Goal: Transaction & Acquisition: Book appointment/travel/reservation

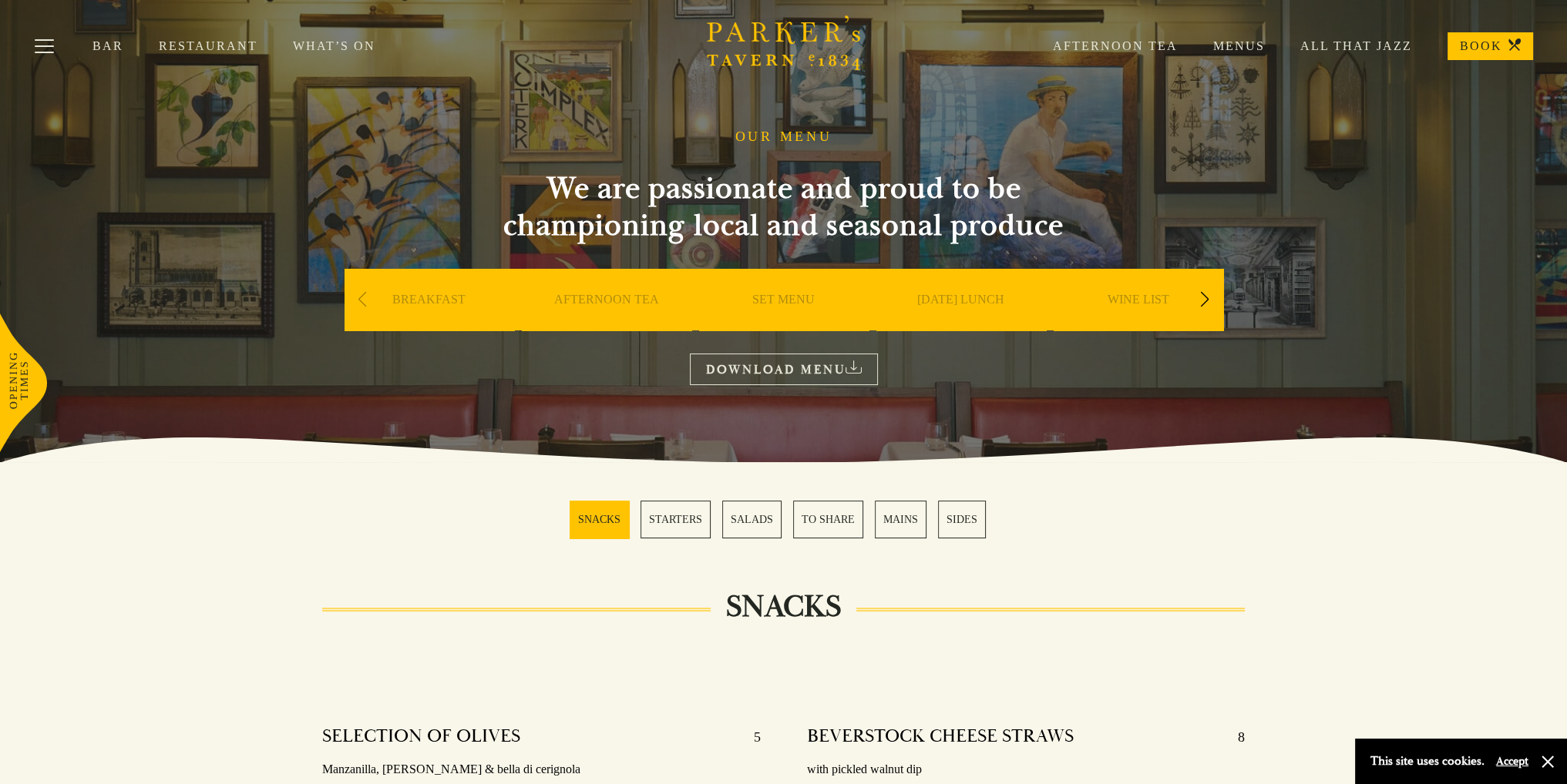
click at [956, 295] on link "SUNDAY LUNCH" at bounding box center [961, 323] width 88 height 62
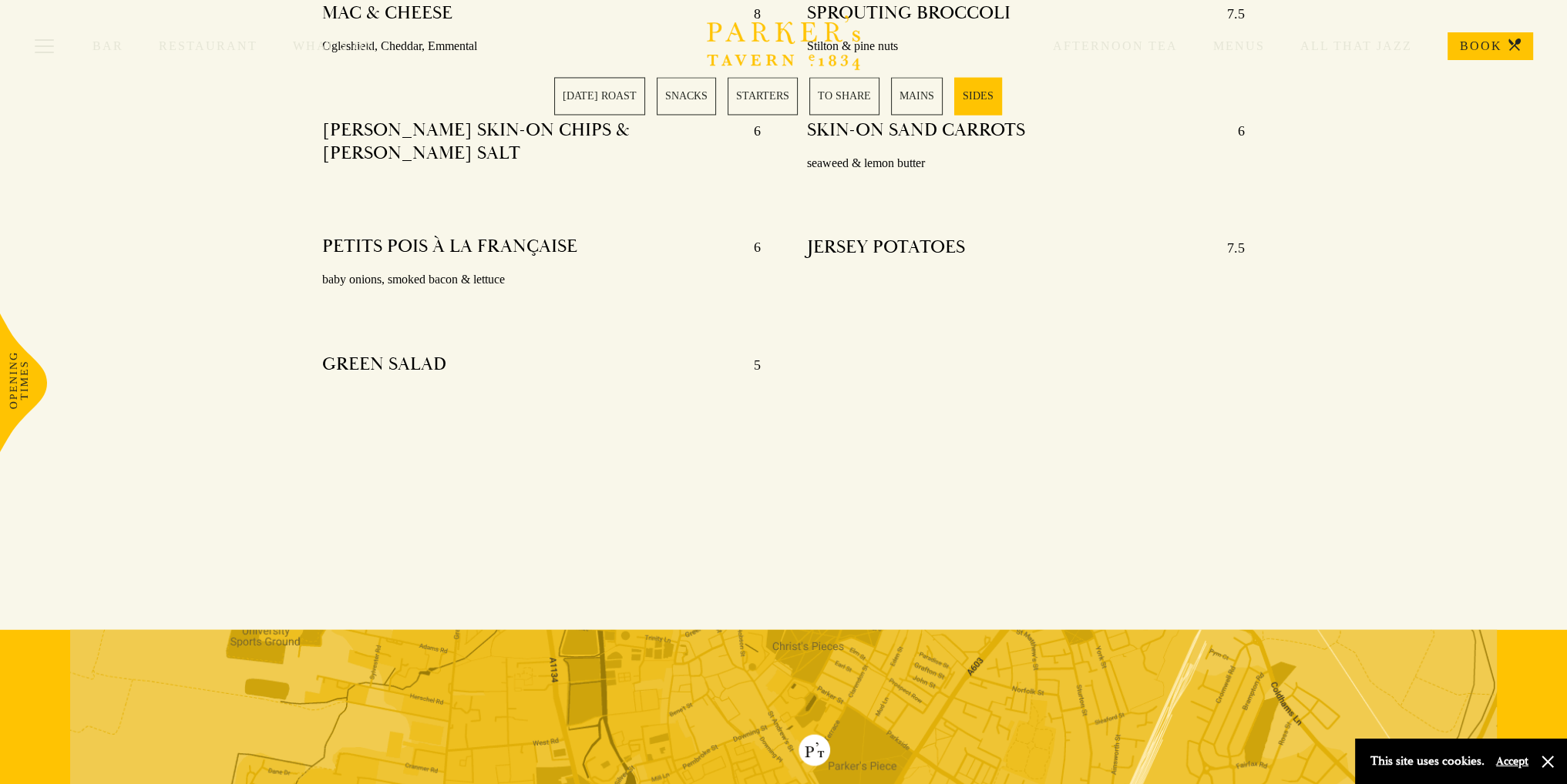
scroll to position [3699, 0]
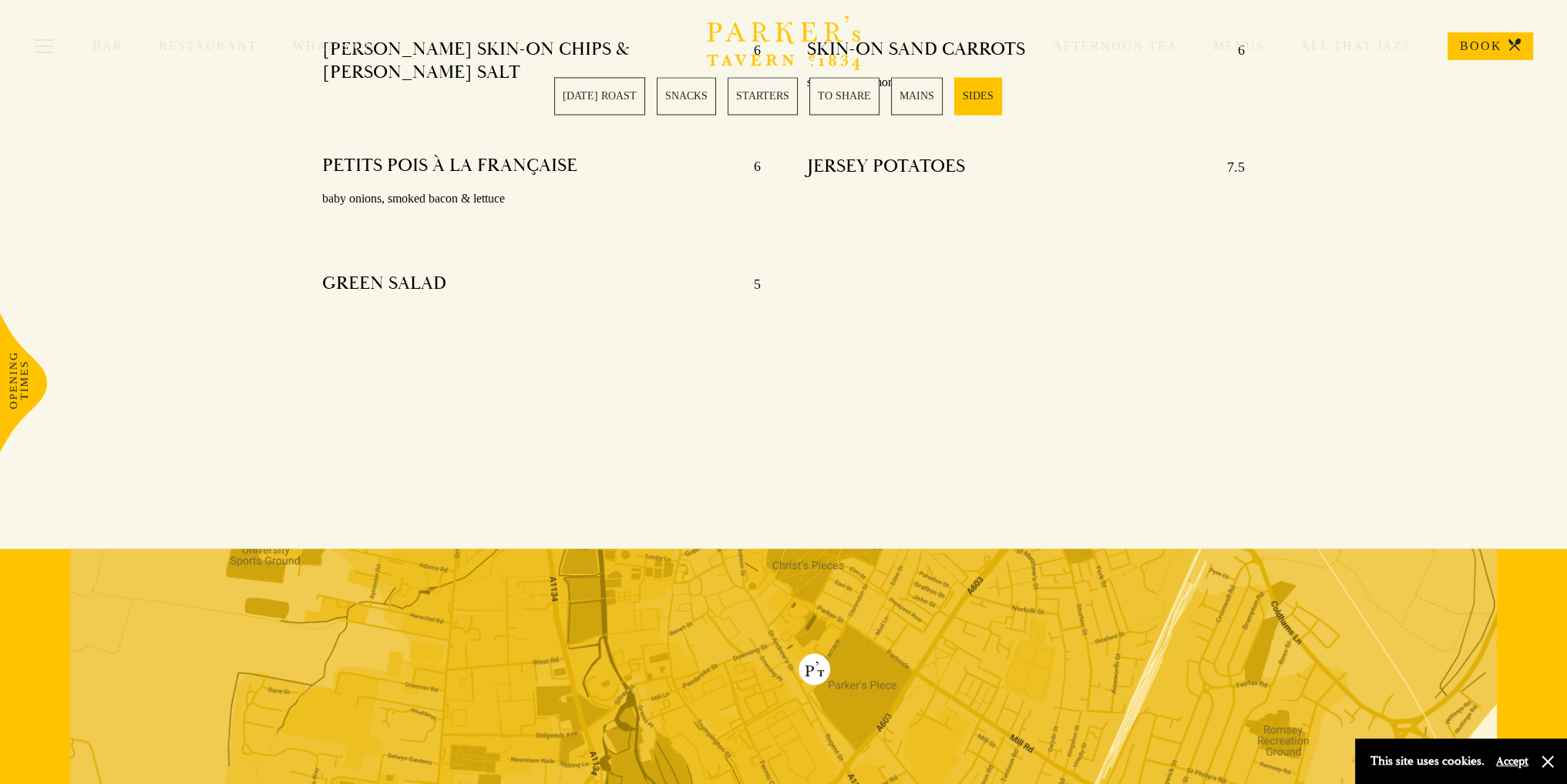
click at [928, 81] on div "Bar Restaurant What’s On Afternoon Tea Menus All That Jazz BOOK" at bounding box center [784, 46] width 1567 height 92
click at [925, 85] on div "Bar Restaurant What’s On Afternoon Tea Menus All That Jazz BOOK" at bounding box center [784, 46] width 1567 height 92
click at [919, 93] on link "MAINS" at bounding box center [916, 96] width 52 height 38
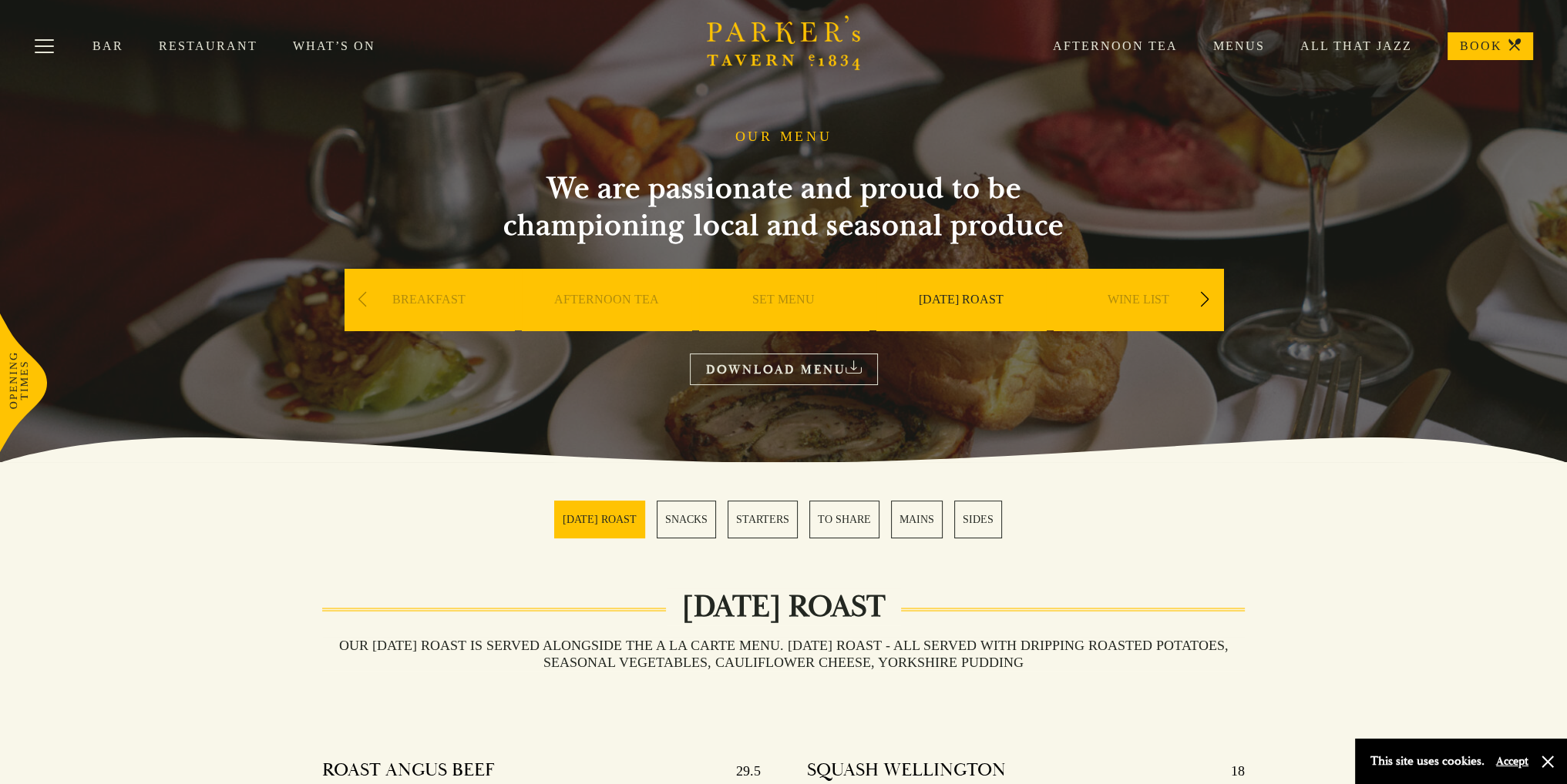
click at [800, 306] on link "SET MENU" at bounding box center [784, 323] width 63 height 62
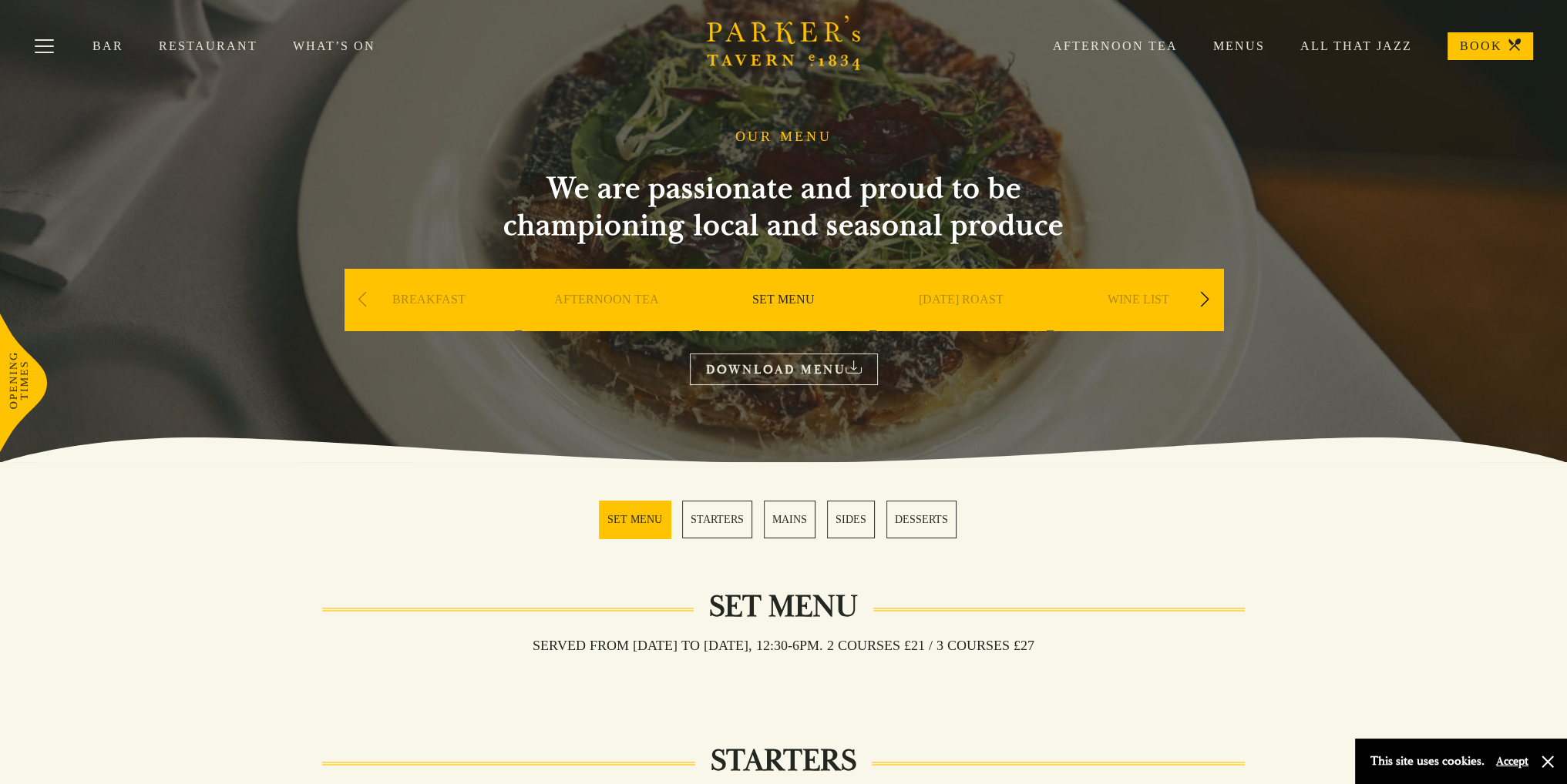
click at [1478, 48] on link "BOOK" at bounding box center [1490, 46] width 86 height 28
